Goal: Use online tool/utility: Utilize a website feature to perform a specific function

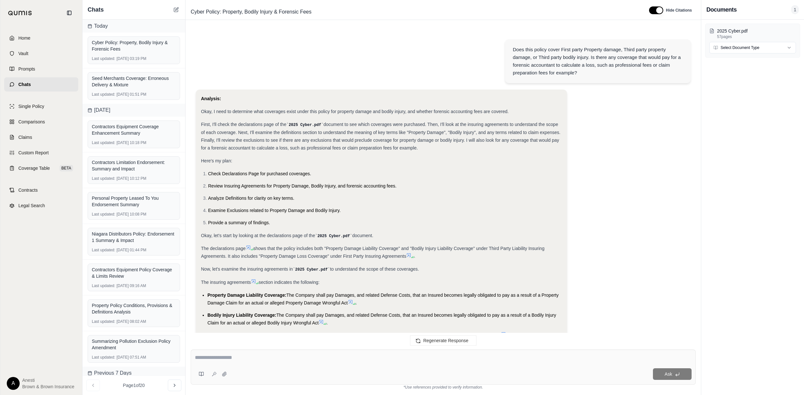
scroll to position [2310, 0]
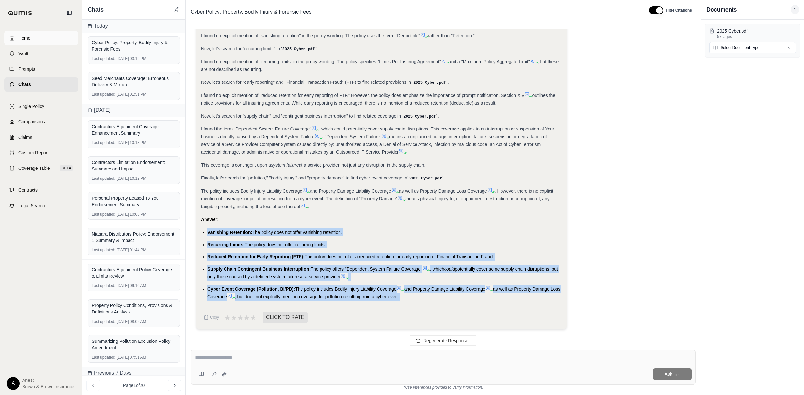
click at [34, 37] on link "Home" at bounding box center [41, 38] width 74 height 14
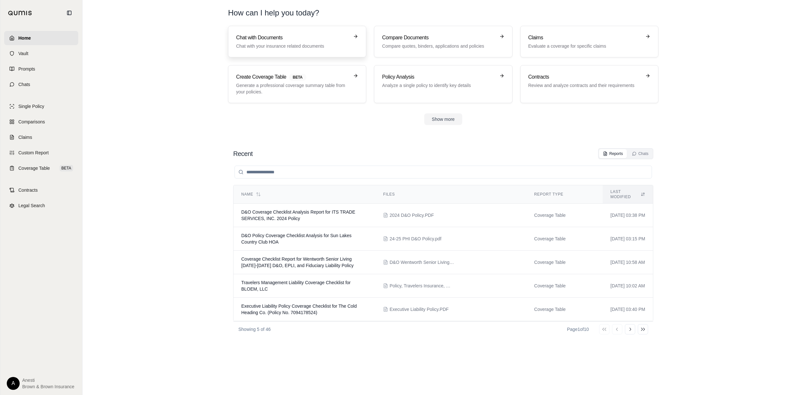
click at [267, 40] on h3 "Chat with Documents" at bounding box center [292, 38] width 113 height 8
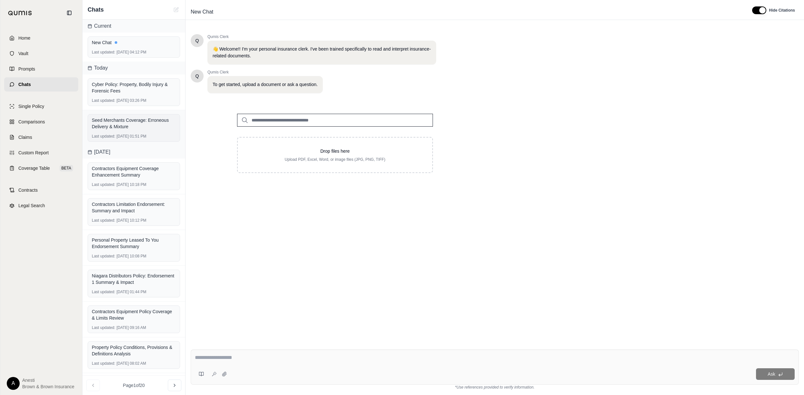
click at [143, 133] on div "Seed Merchants Coverage: Erroneous Delivery & Mixture Last updated: [DATE] 01:5…" at bounding box center [134, 128] width 93 height 28
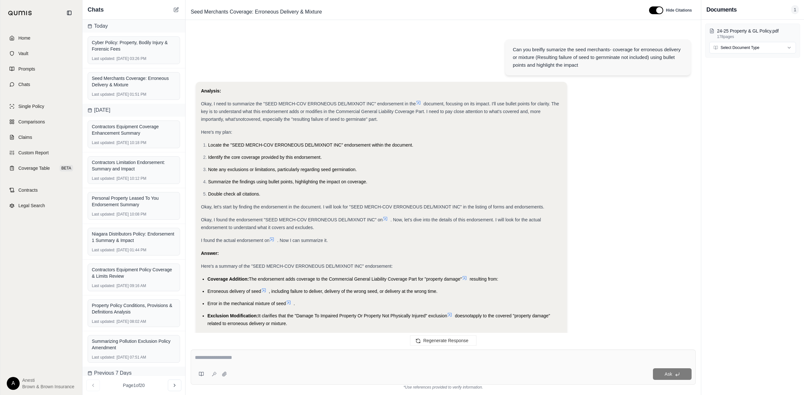
scroll to position [1724, 0]
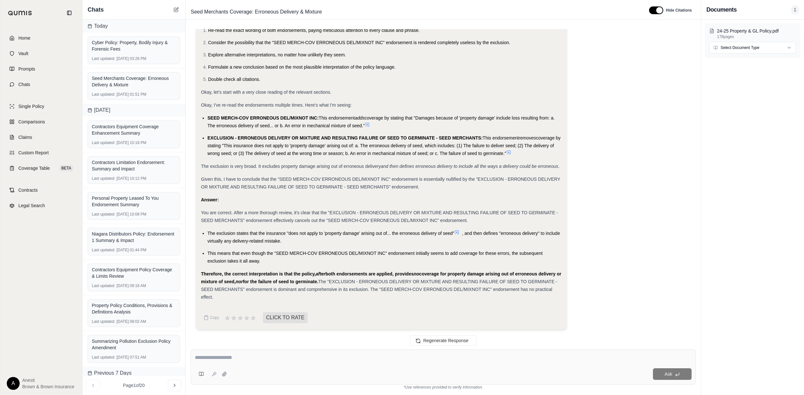
click at [286, 364] on div at bounding box center [443, 359] width 497 height 10
click at [206, 343] on div "Regenerate Response" at bounding box center [444, 340] width 516 height 15
click at [211, 353] on div "Ask" at bounding box center [443, 367] width 505 height 35
type textarea "**********"
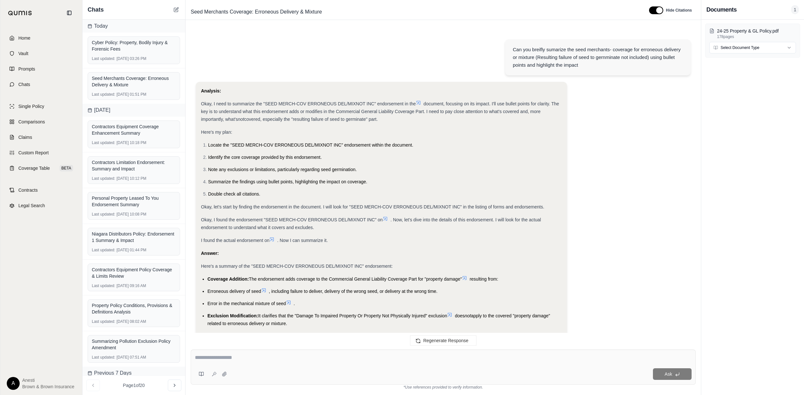
scroll to position [2022, 0]
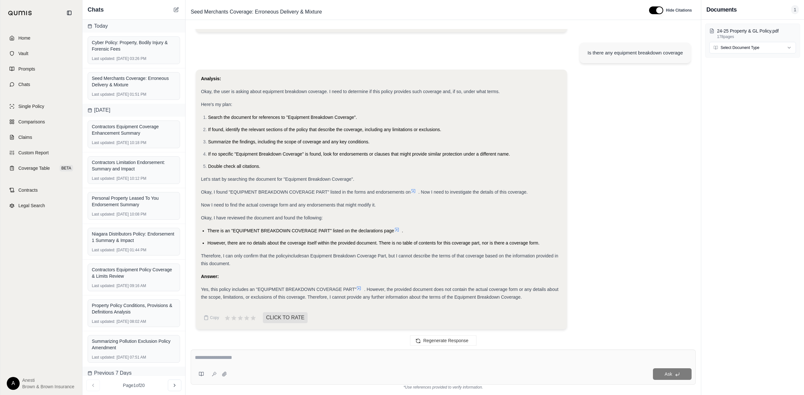
click at [360, 286] on icon at bounding box center [358, 288] width 5 height 5
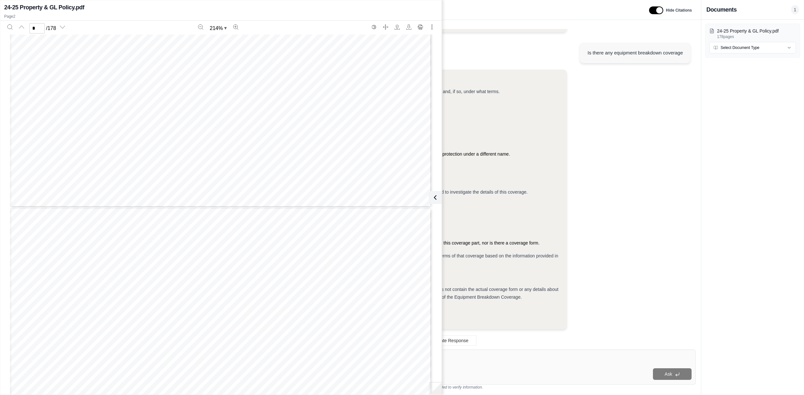
type input "*"
click at [435, 195] on icon at bounding box center [434, 198] width 8 height 8
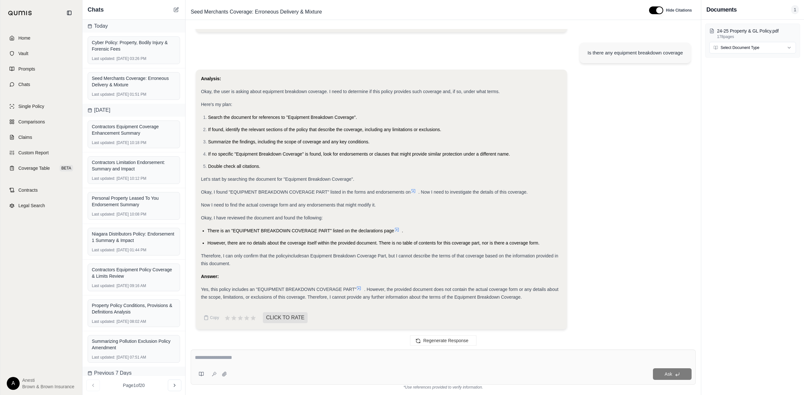
click at [239, 360] on textarea at bounding box center [443, 358] width 497 height 8
type textarea "**********"
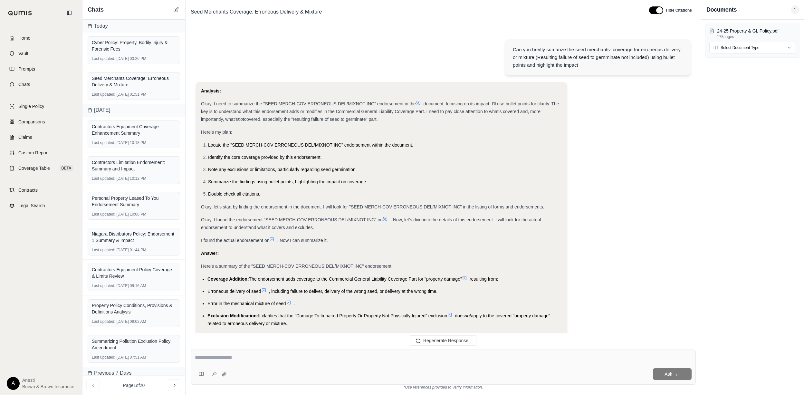
scroll to position [2230, 0]
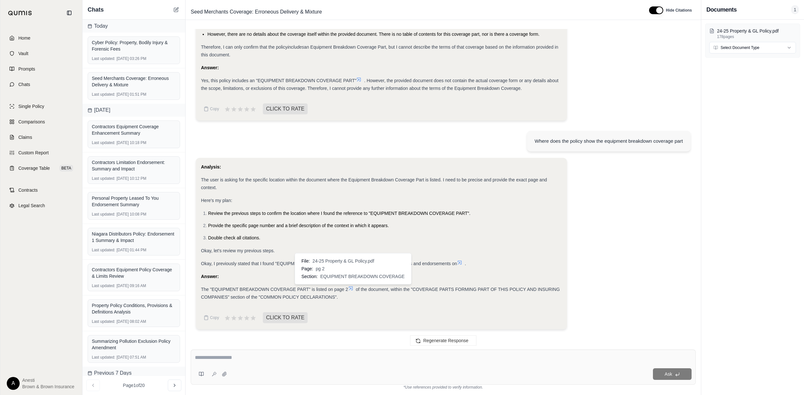
click at [353, 290] on icon at bounding box center [350, 288] width 5 height 5
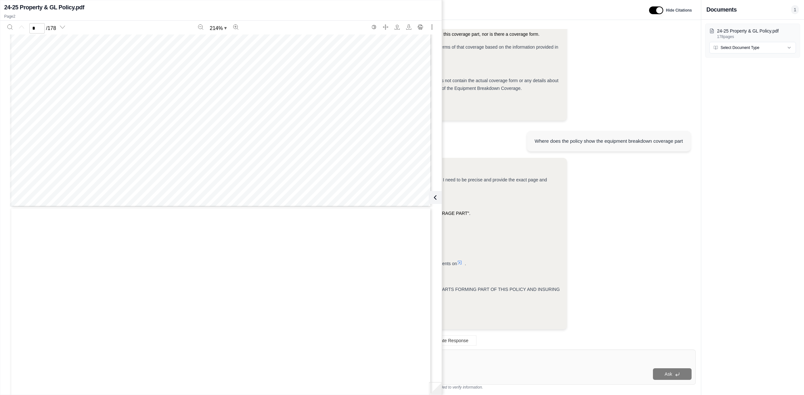
type input "*"
click at [437, 199] on icon at bounding box center [434, 198] width 8 height 8
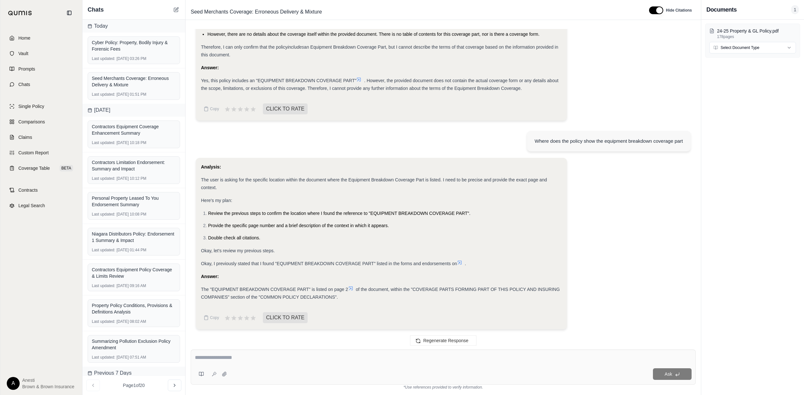
click at [261, 358] on textarea at bounding box center [443, 358] width 497 height 8
type textarea "**********"
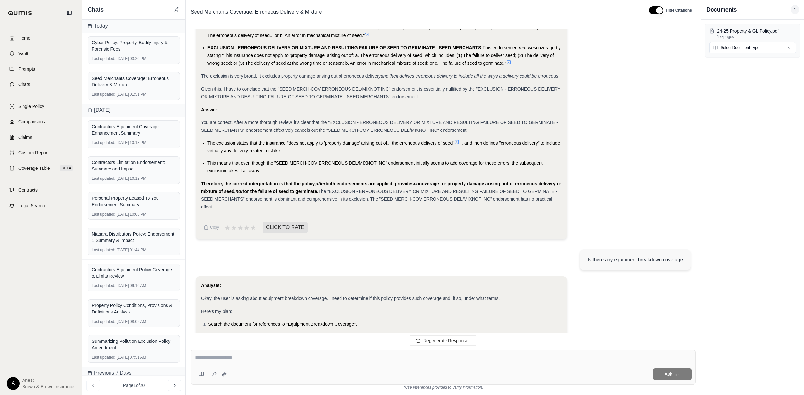
scroll to position [2459, 0]
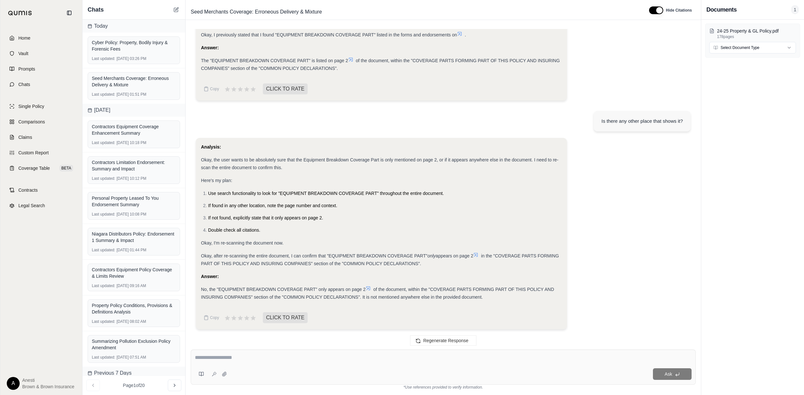
drag, startPoint x: 55, startPoint y: 32, endPoint x: 65, endPoint y: 30, distance: 9.9
click at [55, 32] on link "Home" at bounding box center [41, 38] width 74 height 14
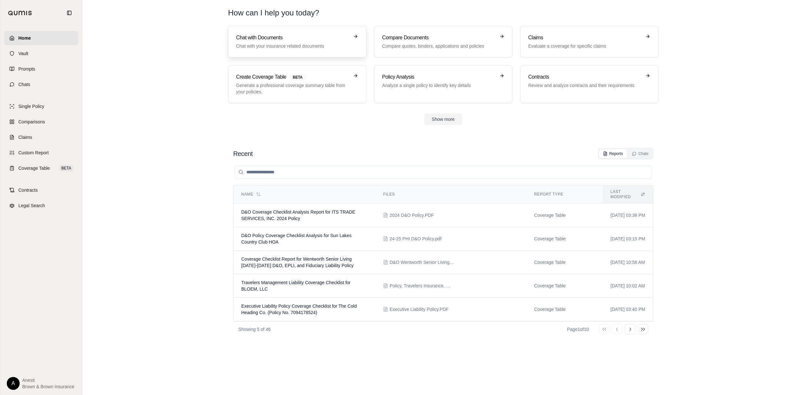
click at [258, 43] on div "Chat with Documents Chat with your insurance related documents" at bounding box center [292, 41] width 113 height 15
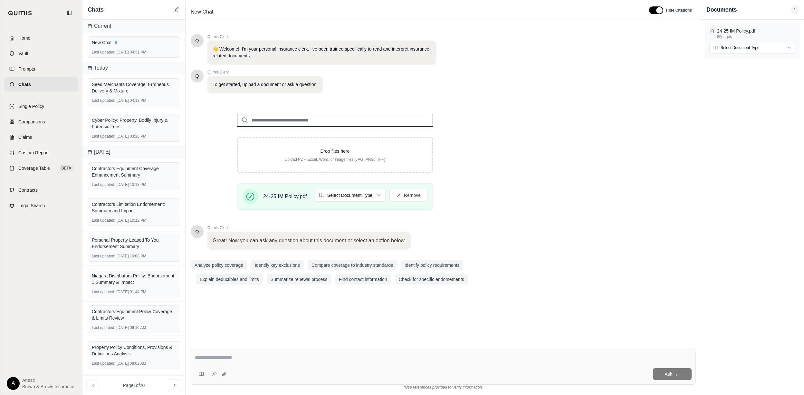
click at [257, 360] on textarea at bounding box center [443, 358] width 497 height 8
click at [285, 357] on textarea "******" at bounding box center [443, 358] width 497 height 8
click at [356, 358] on textarea "**********" at bounding box center [443, 358] width 497 height 8
type textarea "**********"
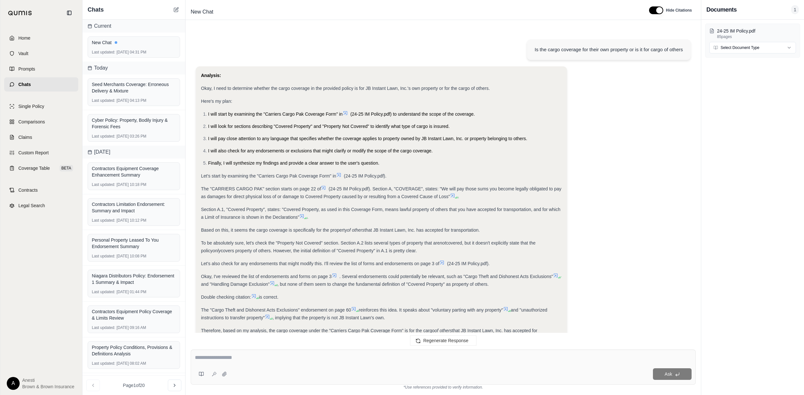
scroll to position [83, 0]
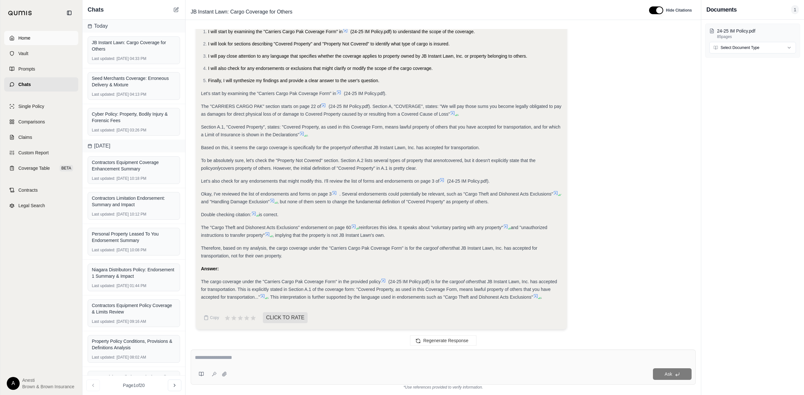
click at [42, 41] on link "Home" at bounding box center [41, 38] width 74 height 14
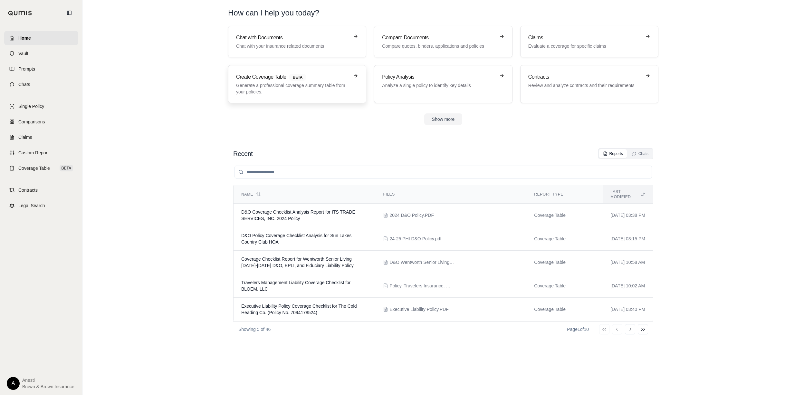
click at [268, 79] on h3 "Create Coverage Table BETA" at bounding box center [292, 77] width 113 height 8
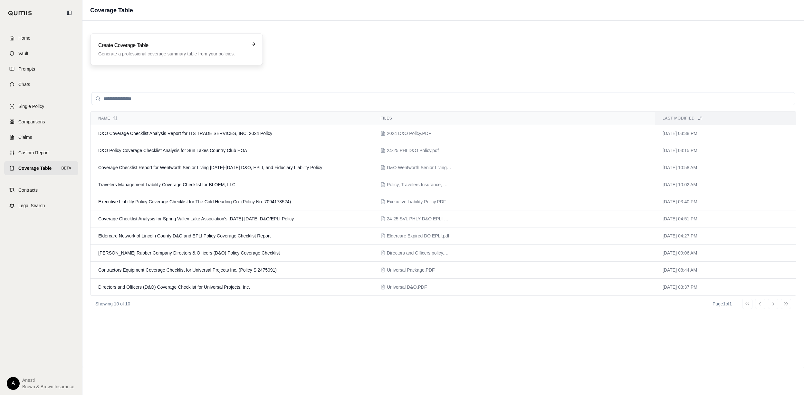
click at [180, 40] on div "Create Coverage Table Generate a professional coverage summary table from your …" at bounding box center [176, 50] width 173 height 32
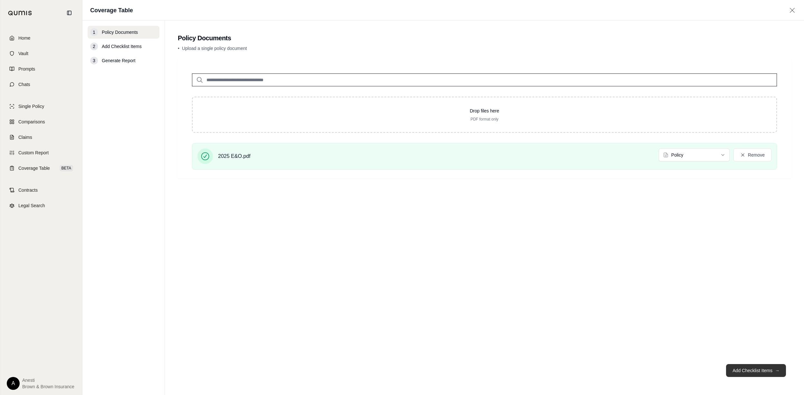
click at [776, 369] on span "→" at bounding box center [777, 370] width 5 height 6
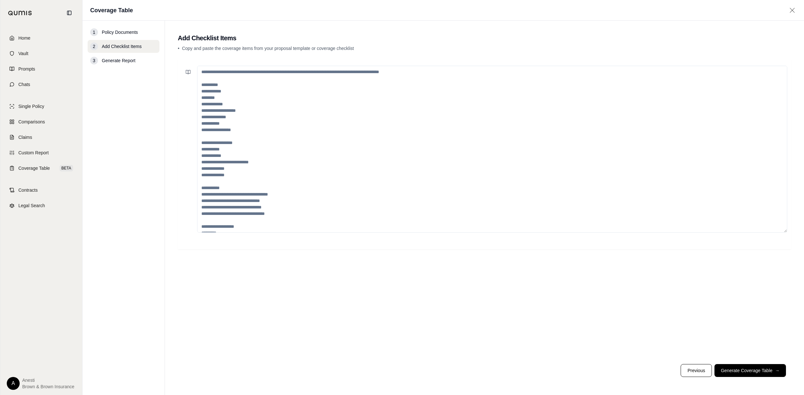
drag, startPoint x: 286, startPoint y: 100, endPoint x: 278, endPoint y: 88, distance: 13.6
click at [286, 99] on textarea at bounding box center [492, 149] width 590 height 167
paste textarea "**********"
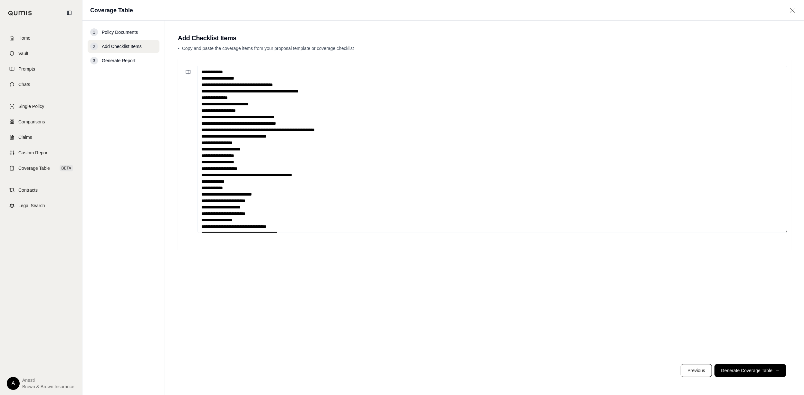
scroll to position [448, 0]
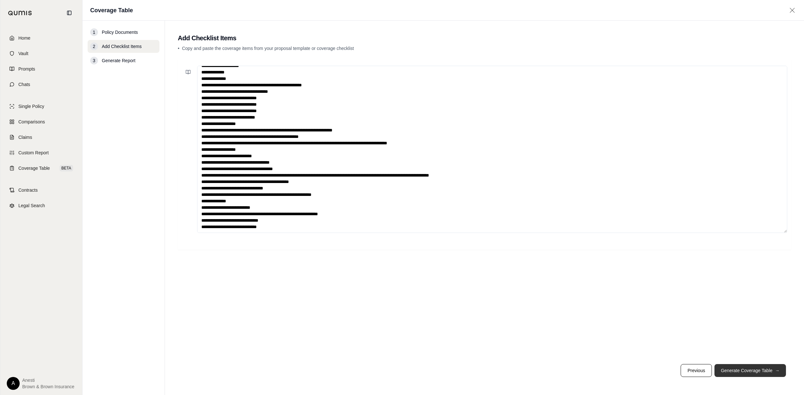
type textarea "**********"
click at [748, 367] on button "Generate Coverage Table →" at bounding box center [751, 370] width 72 height 13
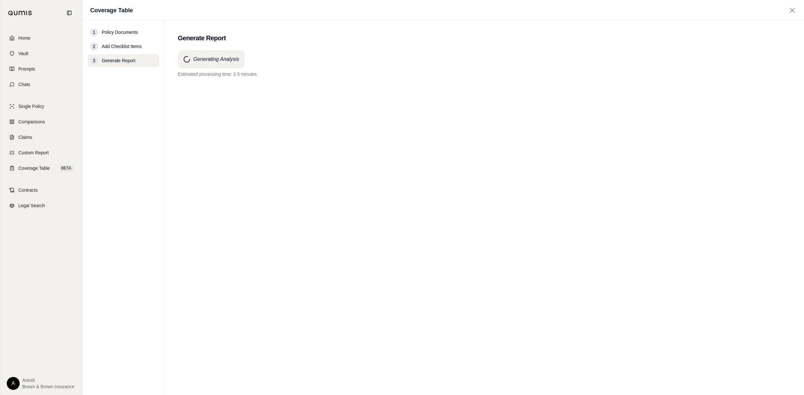
click at [363, 155] on div "Generating Analysis Estimated processing time: 2-5 minutes." at bounding box center [485, 211] width 614 height 322
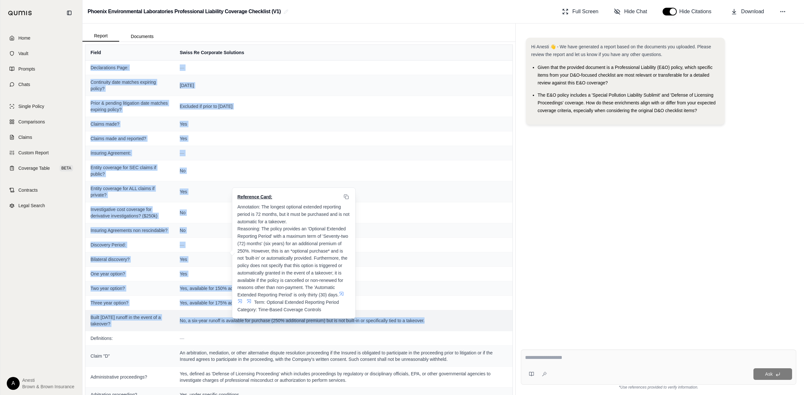
drag, startPoint x: 91, startPoint y: 67, endPoint x: 423, endPoint y: 330, distance: 423.8
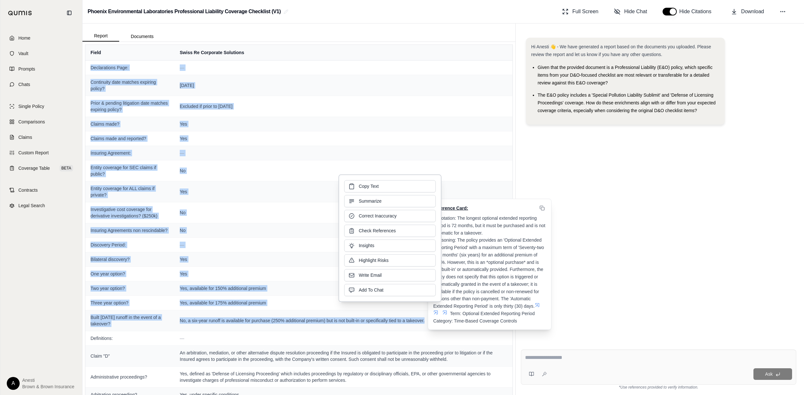
copy tbody "Declarations Page: — Continuity date matches expiring policy? [DATE] Prior & pe…"
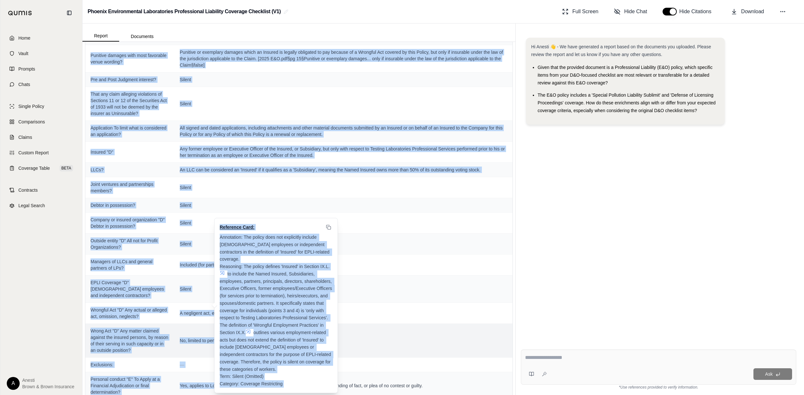
scroll to position [549, 0]
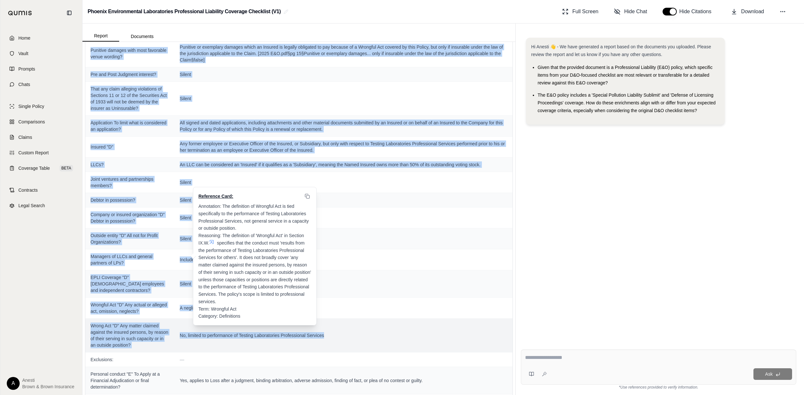
drag, startPoint x: 90, startPoint y: 175, endPoint x: 322, endPoint y: 338, distance: 283.3
click at [322, 338] on tbody "Declarations Page: — Continuity date matches expiring policy? [DATE] Prior & pe…" at bounding box center [298, 385] width 427 height 1749
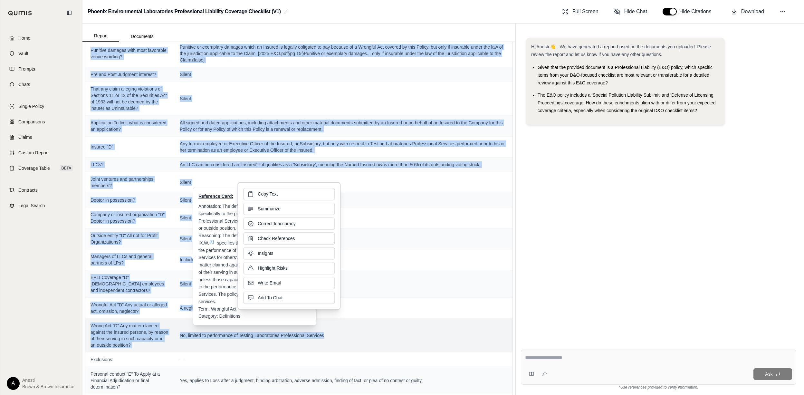
copy tbody "Loremipsumd: — Sitam "C" Ad elitseddoei, temporinc, ut labor etdoloremag aliqua…"
